Goal: Task Accomplishment & Management: Manage account settings

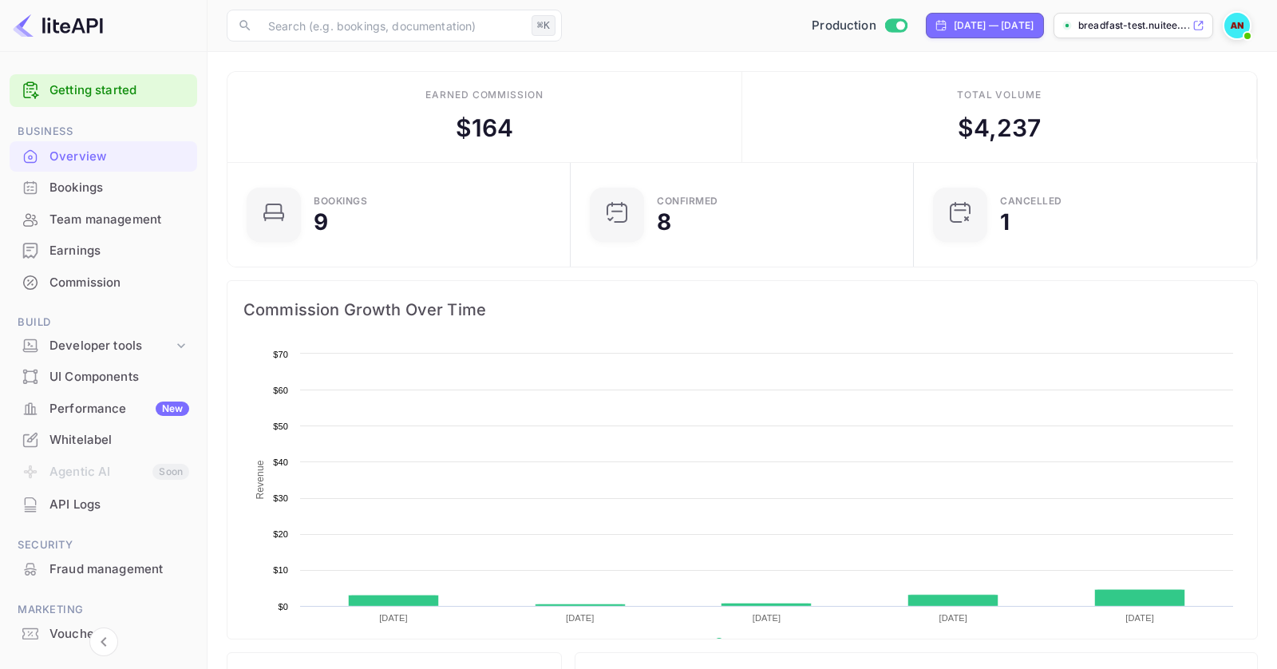
scroll to position [259, 334]
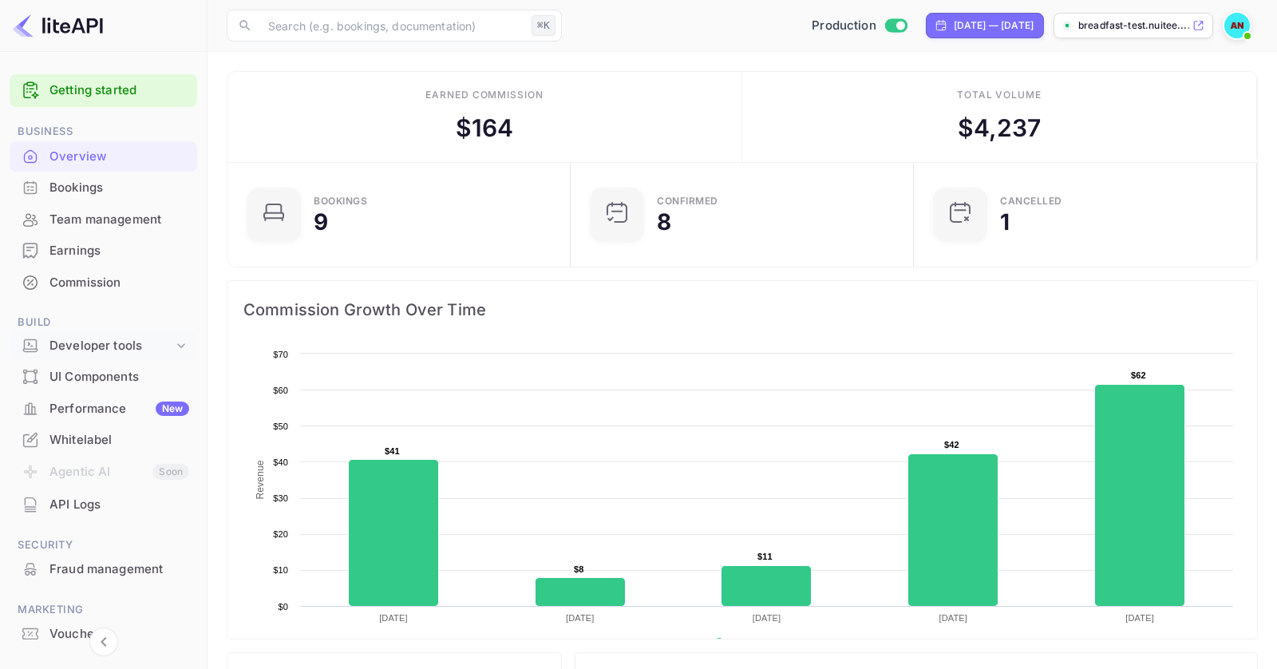
click at [144, 337] on div "Developer tools" at bounding box center [111, 346] width 124 height 18
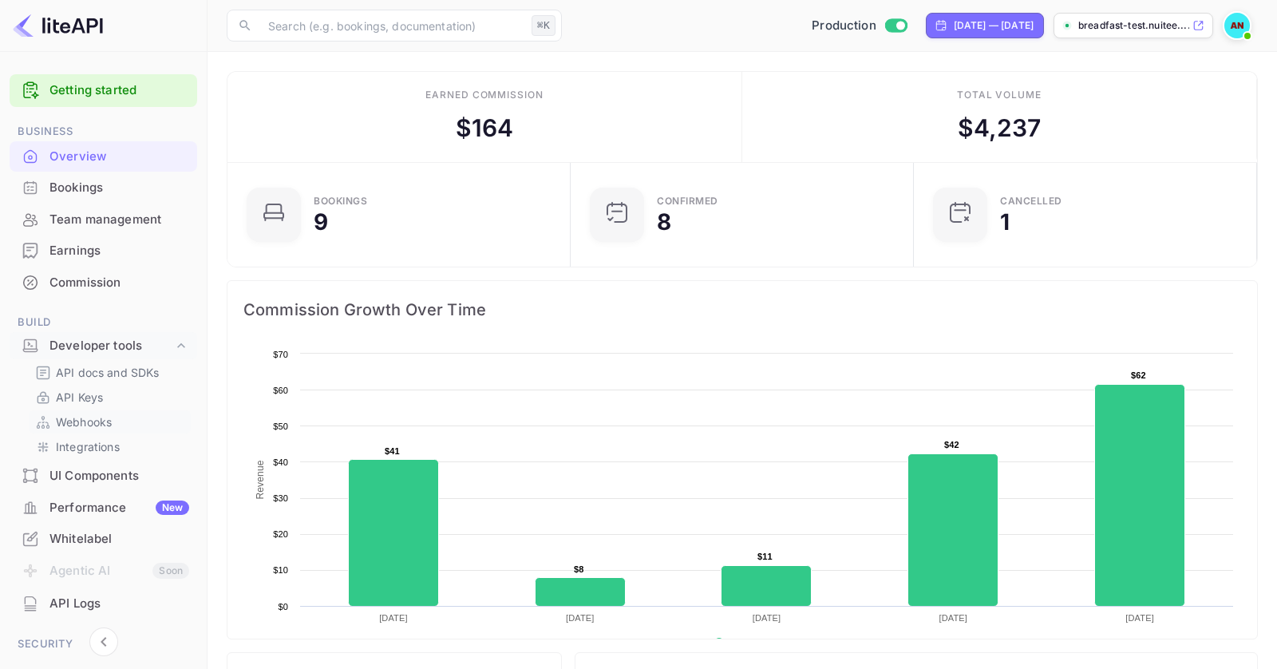
click at [97, 421] on p "Webhooks" at bounding box center [84, 422] width 56 height 17
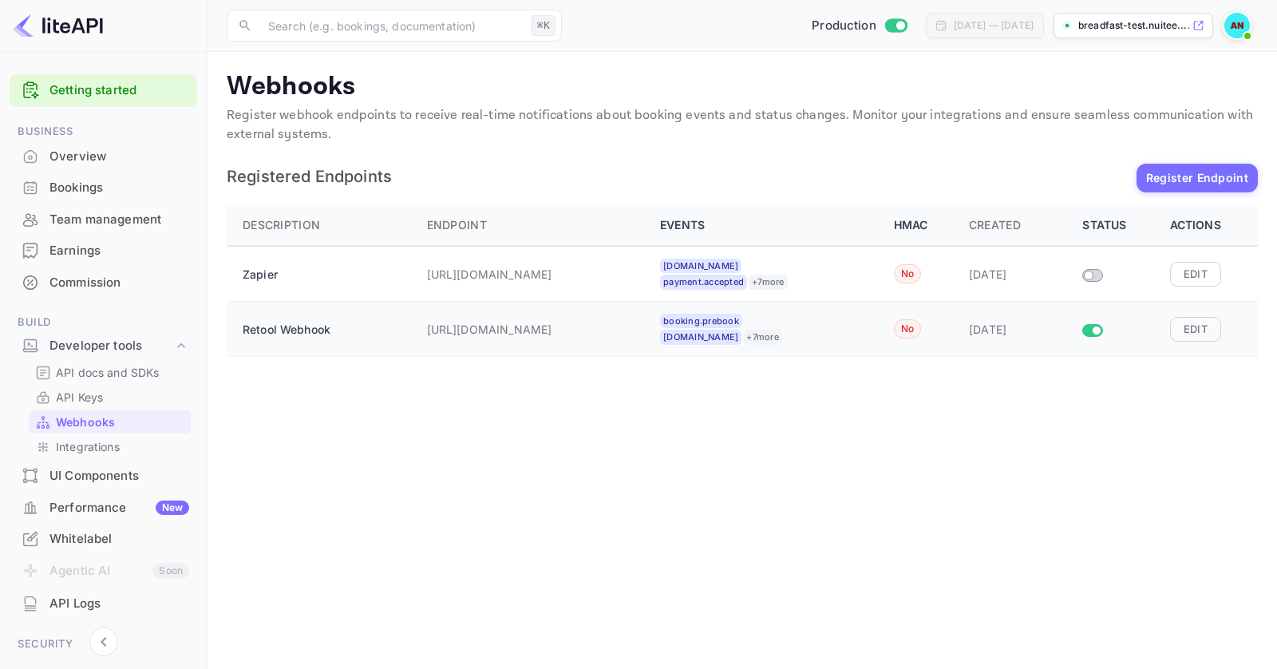
click at [380, 324] on div "Retool Webhook" at bounding box center [322, 329] width 159 height 32
drag, startPoint x: 236, startPoint y: 325, endPoint x: 602, endPoint y: 364, distance: 367.7
click at [579, 349] on tr "Retool Webhook https://breadfastapp.retool.com/url/lite_api booking.prebook boo…" at bounding box center [742, 329] width 1031 height 55
click at [754, 465] on main "Webhooks Register webhook endpoints to receive real-time notifications about bo…" at bounding box center [743, 360] width 1070 height 617
click at [1209, 329] on button "Edit" at bounding box center [1195, 329] width 51 height 24
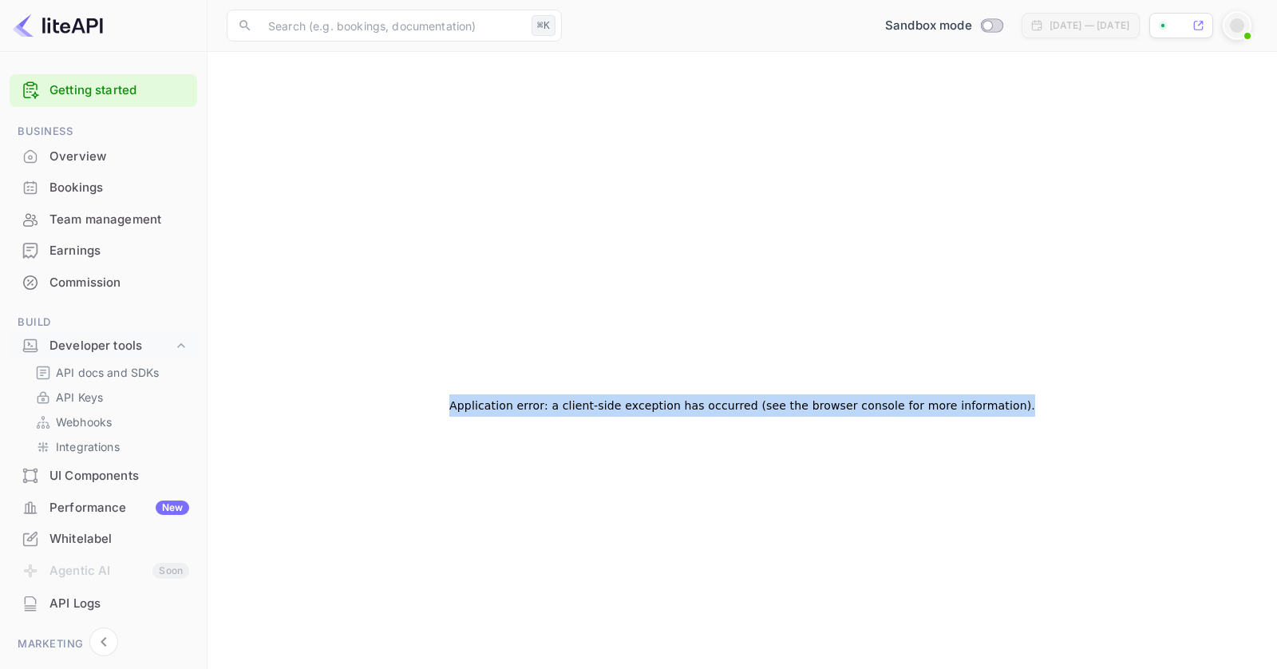
drag, startPoint x: 976, startPoint y: 560, endPoint x: 521, endPoint y: 362, distance: 496.3
click at [521, 362] on div "Application error: a client-side exception has occurred (see the browser consol…" at bounding box center [742, 405] width 1031 height 669
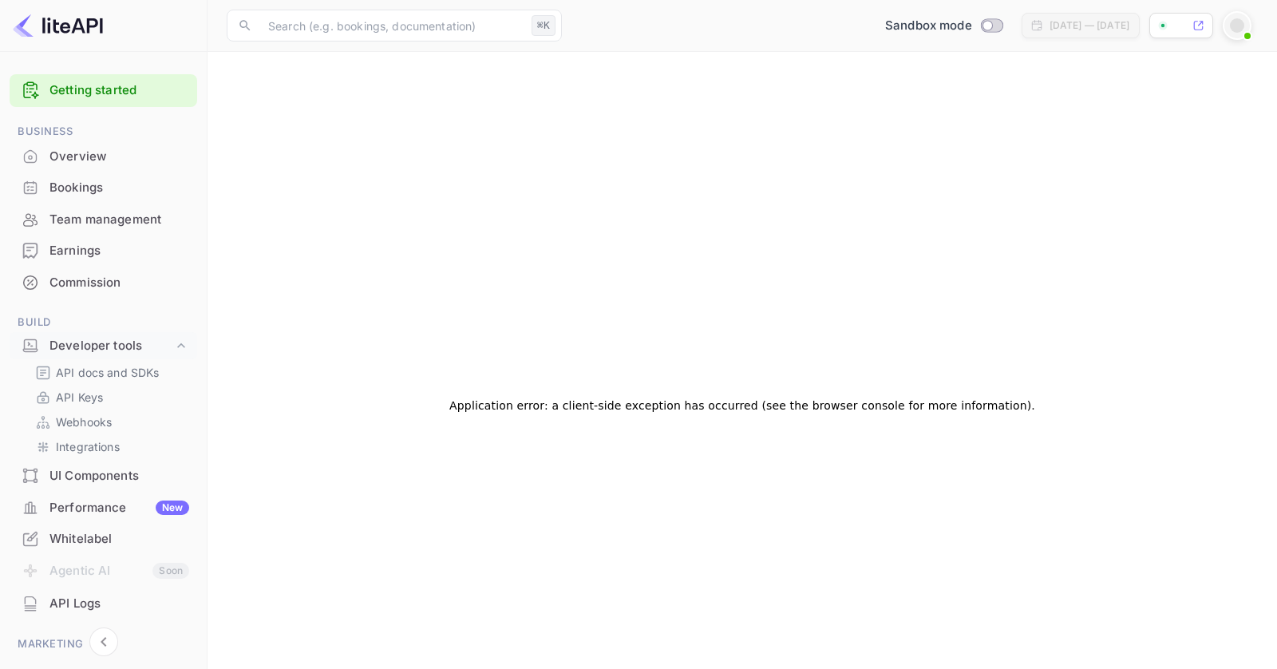
click at [521, 362] on div "Application error: a client-side exception has occurred (see the browser consol…" at bounding box center [742, 405] width 1031 height 669
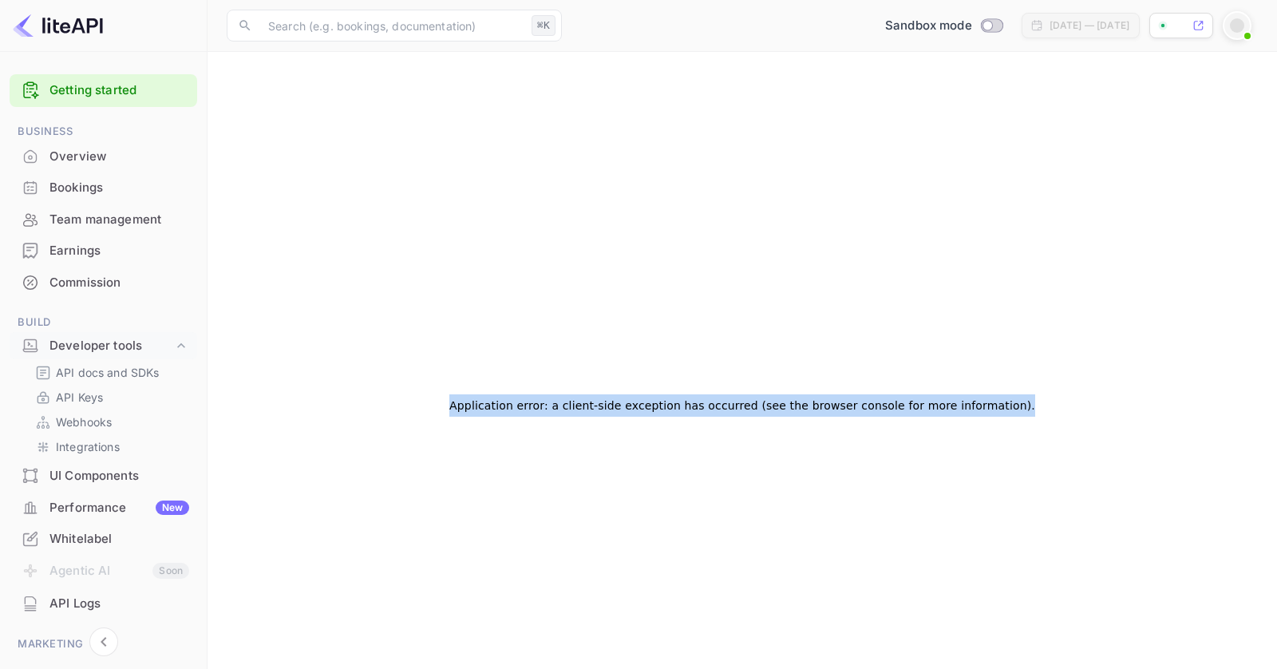
drag, startPoint x: 521, startPoint y: 362, endPoint x: 876, endPoint y: 489, distance: 376.8
click at [876, 489] on div "Application error: a client-side exception has occurred (see the browser consol…" at bounding box center [742, 405] width 1031 height 669
drag, startPoint x: 1082, startPoint y: 409, endPoint x: 412, endPoint y: 399, distance: 669.9
click at [412, 399] on div "Application error: a client-side exception has occurred (see the browser consol…" at bounding box center [742, 405] width 1031 height 669
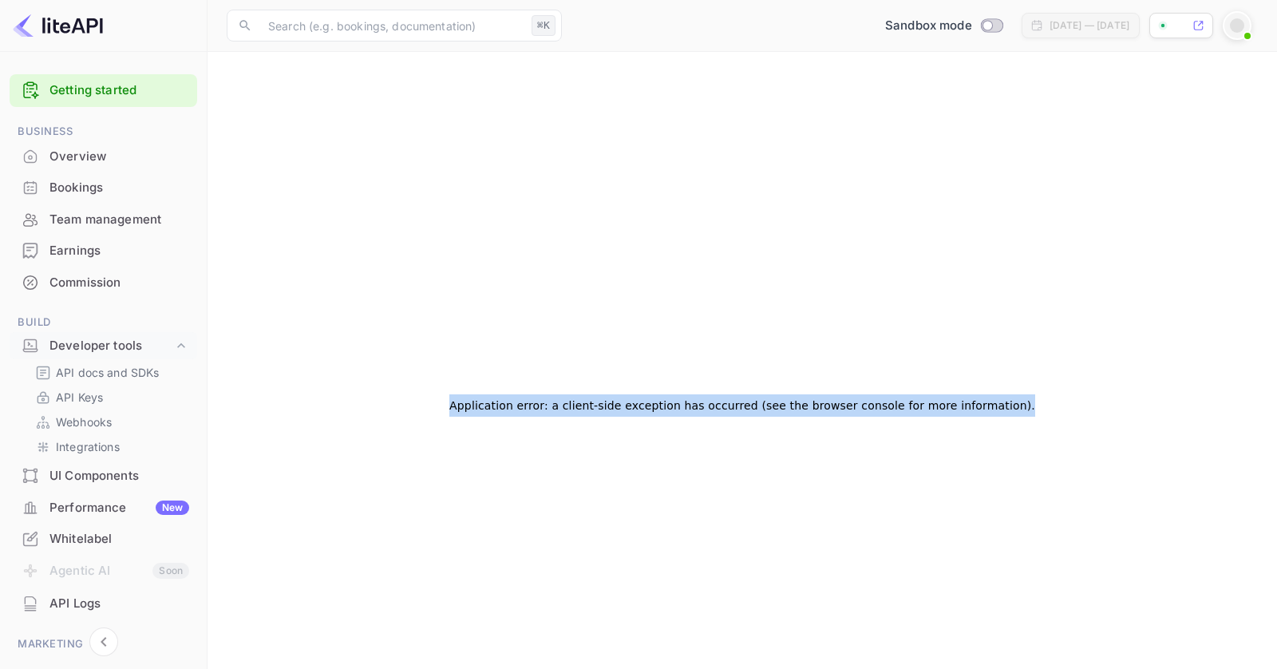
click at [861, 410] on h2 "Application error: a client-side exception has occurred (see the browser consol…" at bounding box center [742, 405] width 586 height 22
drag, startPoint x: 1070, startPoint y: 390, endPoint x: 494, endPoint y: 386, distance: 575.6
click at [494, 386] on div "Application error: a client-side exception has occurred (see the browser consol…" at bounding box center [742, 405] width 1031 height 669
click at [494, 386] on div "Application error: a client-side exception has occurred (see the browser consol…" at bounding box center [742, 405] width 586 height 41
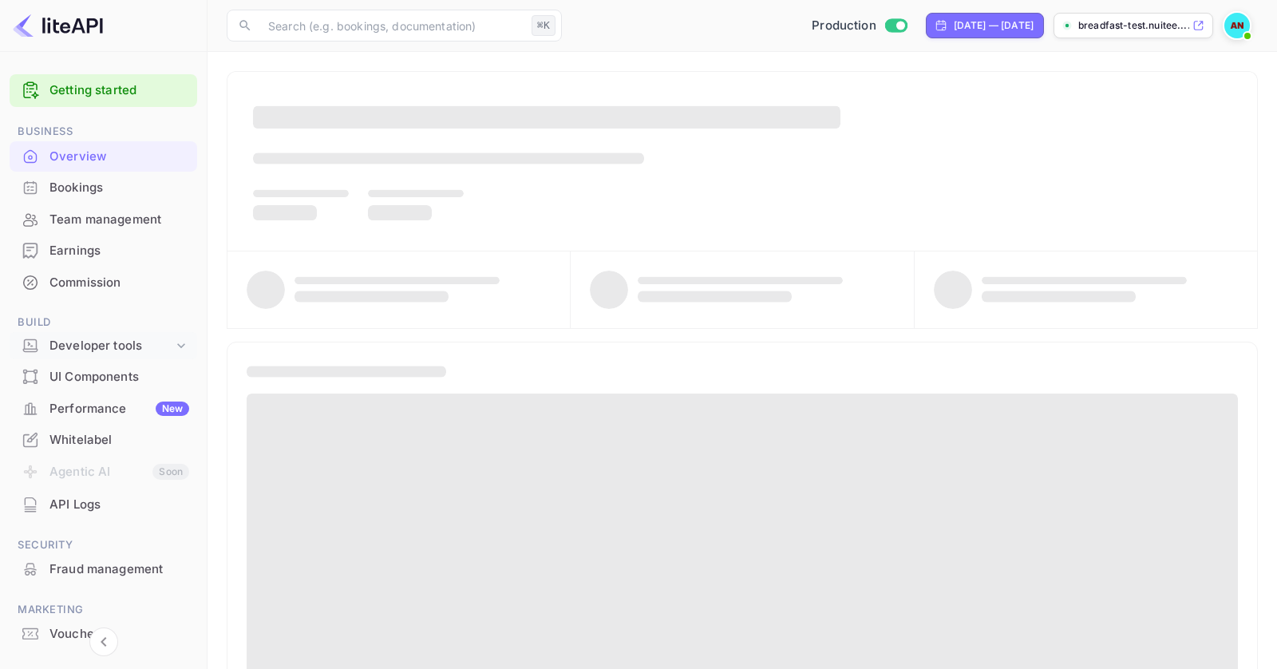
click at [173, 346] on icon at bounding box center [181, 346] width 16 height 16
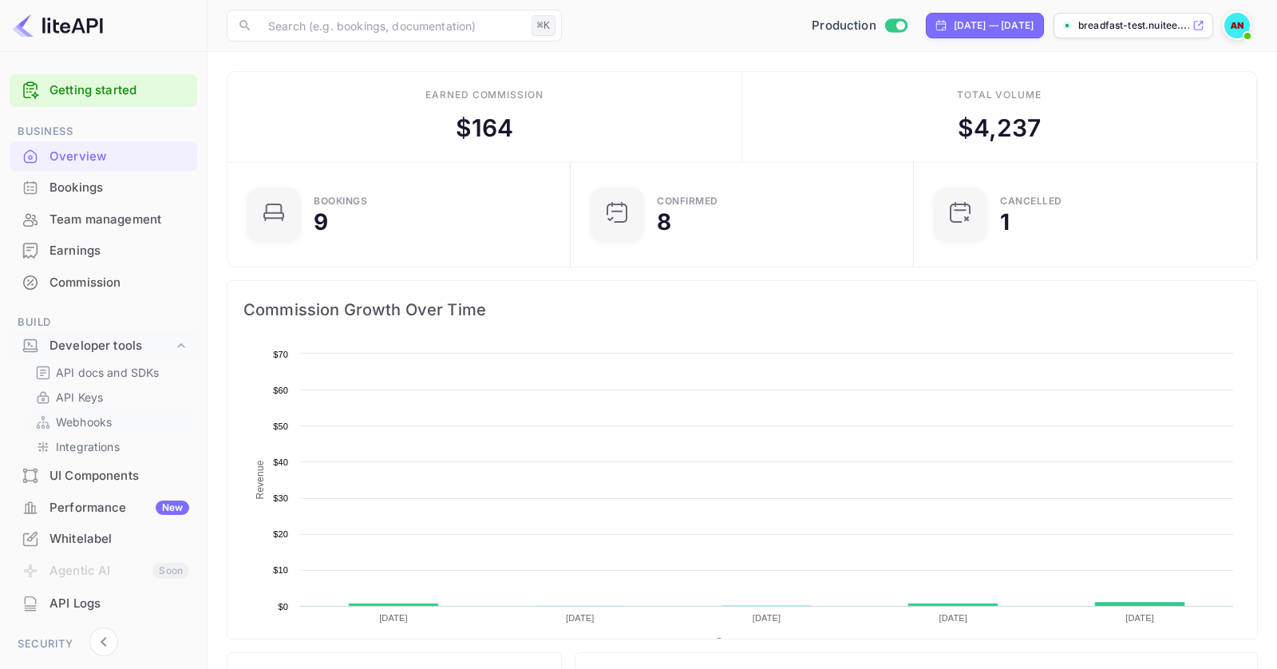
scroll to position [259, 334]
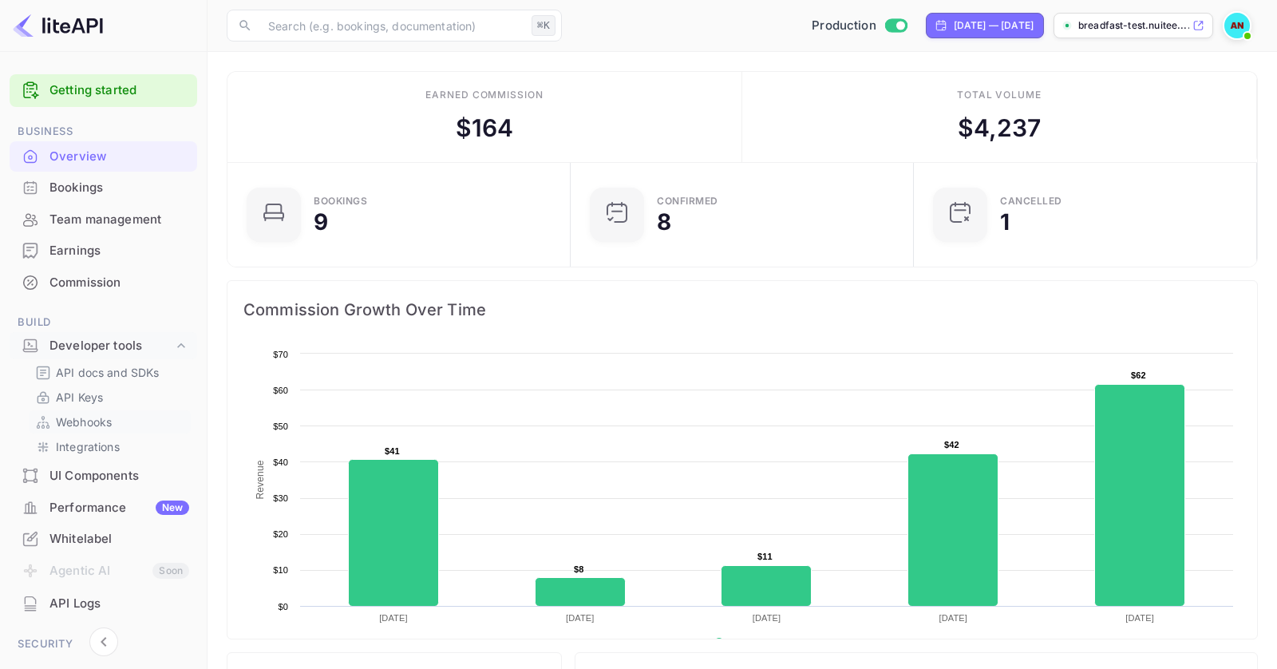
click at [104, 418] on p "Webhooks" at bounding box center [84, 422] width 56 height 17
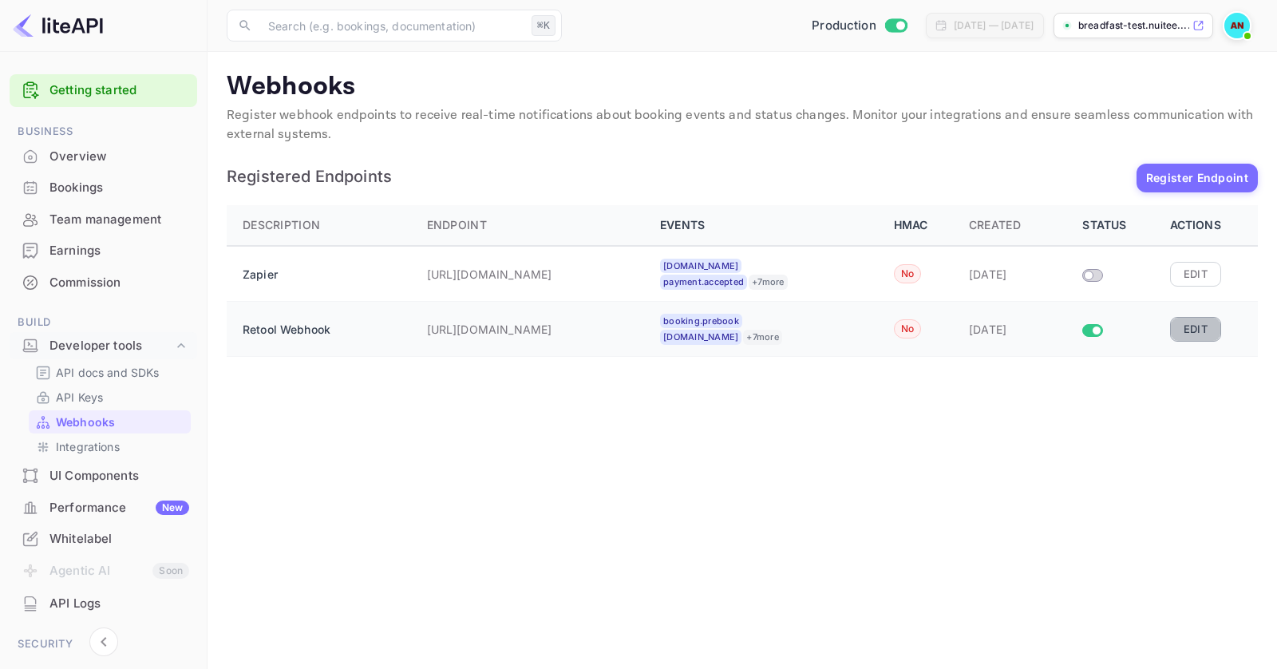
click at [1205, 331] on button "Edit" at bounding box center [1195, 329] width 51 height 24
